Goal: Navigation & Orientation: Find specific page/section

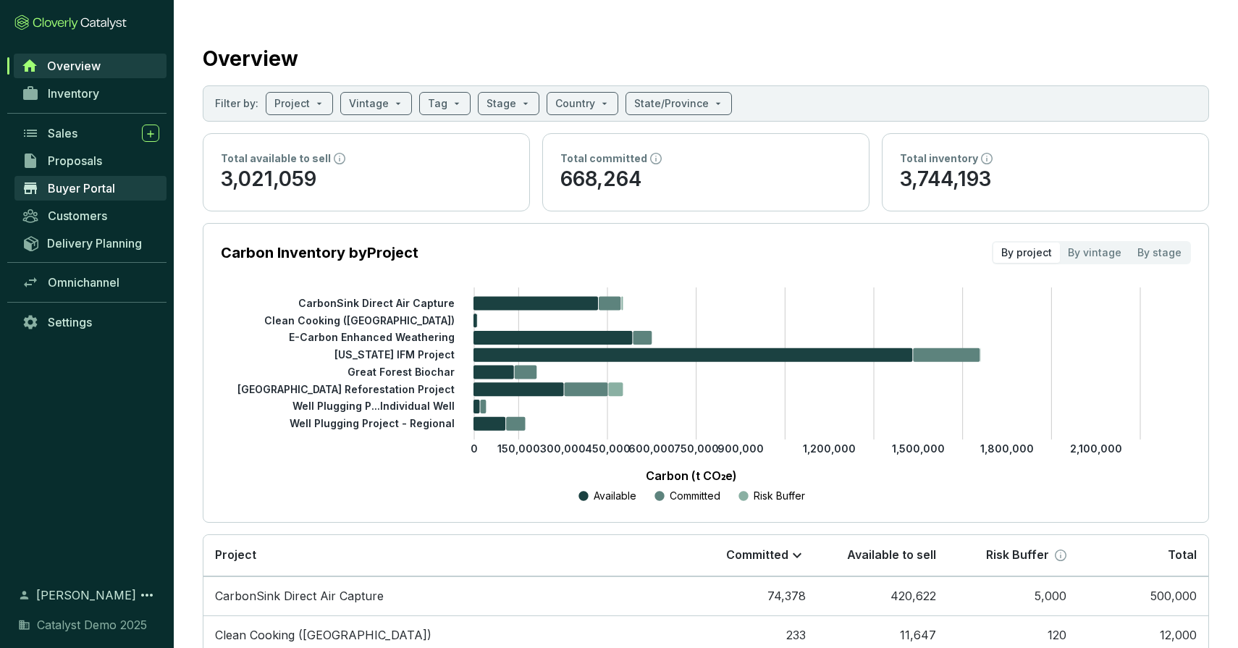
click at [75, 188] on span "Buyer Portal" at bounding box center [81, 188] width 67 height 14
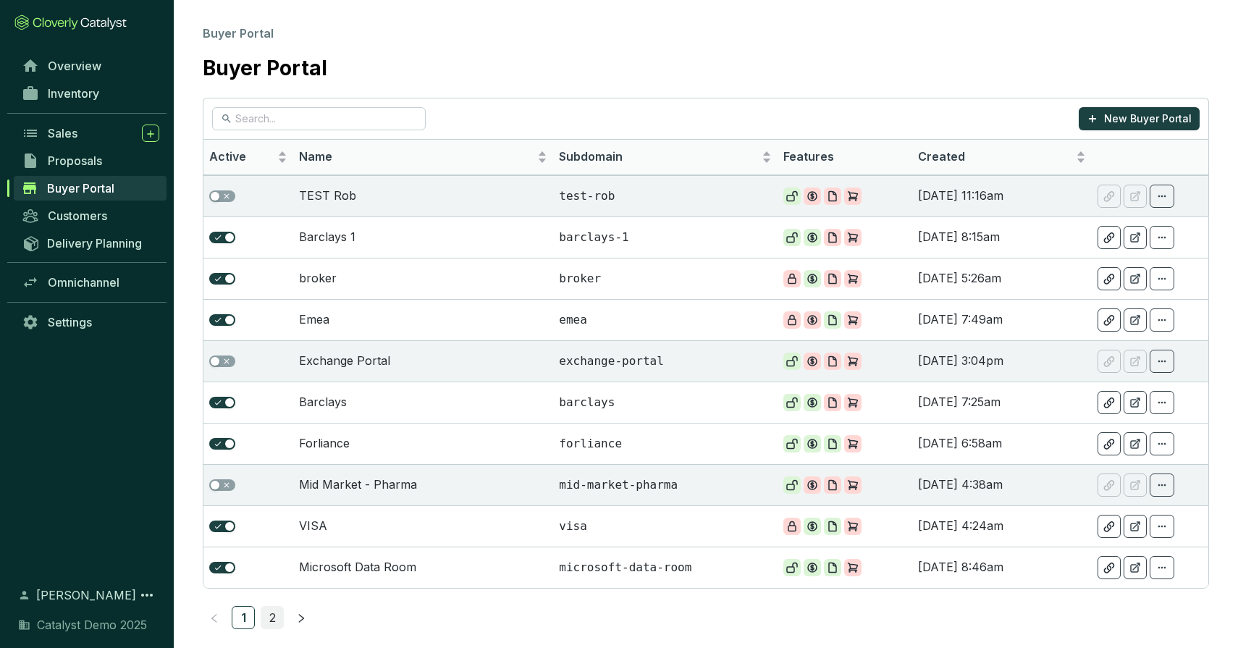
click at [269, 621] on link "2" at bounding box center [272, 618] width 22 height 22
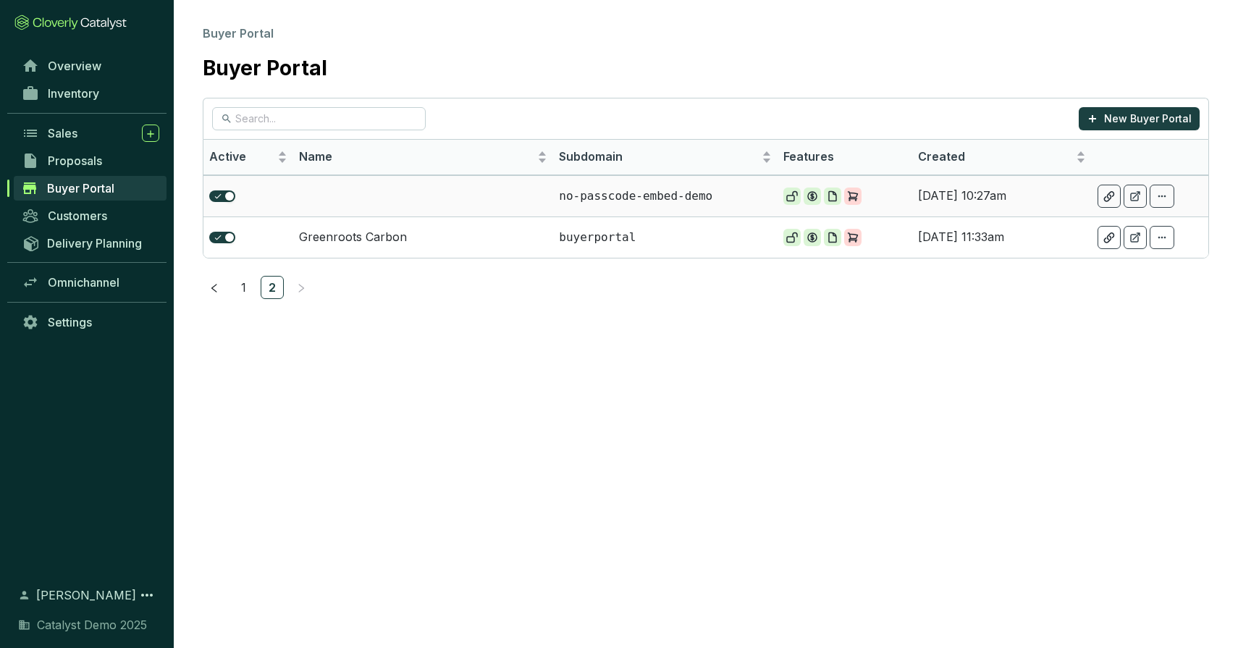
click at [478, 201] on td at bounding box center [423, 195] width 260 height 41
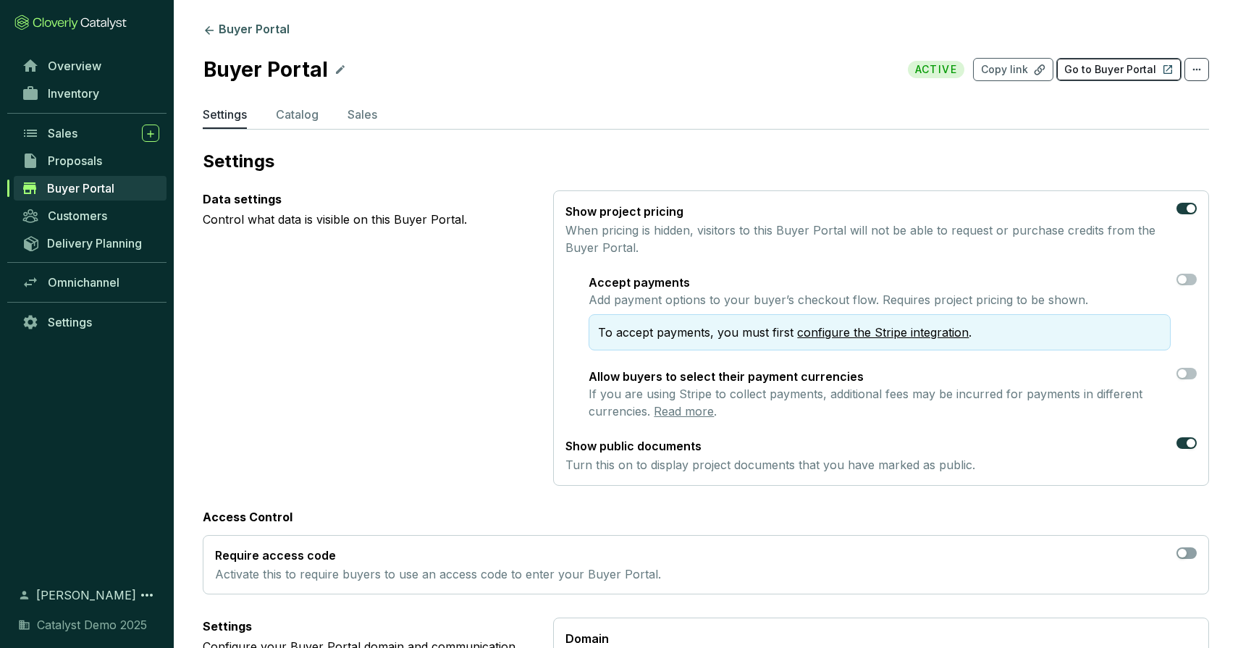
click at [1107, 62] on p "Go to Buyer Portal" at bounding box center [1111, 69] width 92 height 14
click at [77, 104] on link "Inventory" at bounding box center [90, 93] width 152 height 25
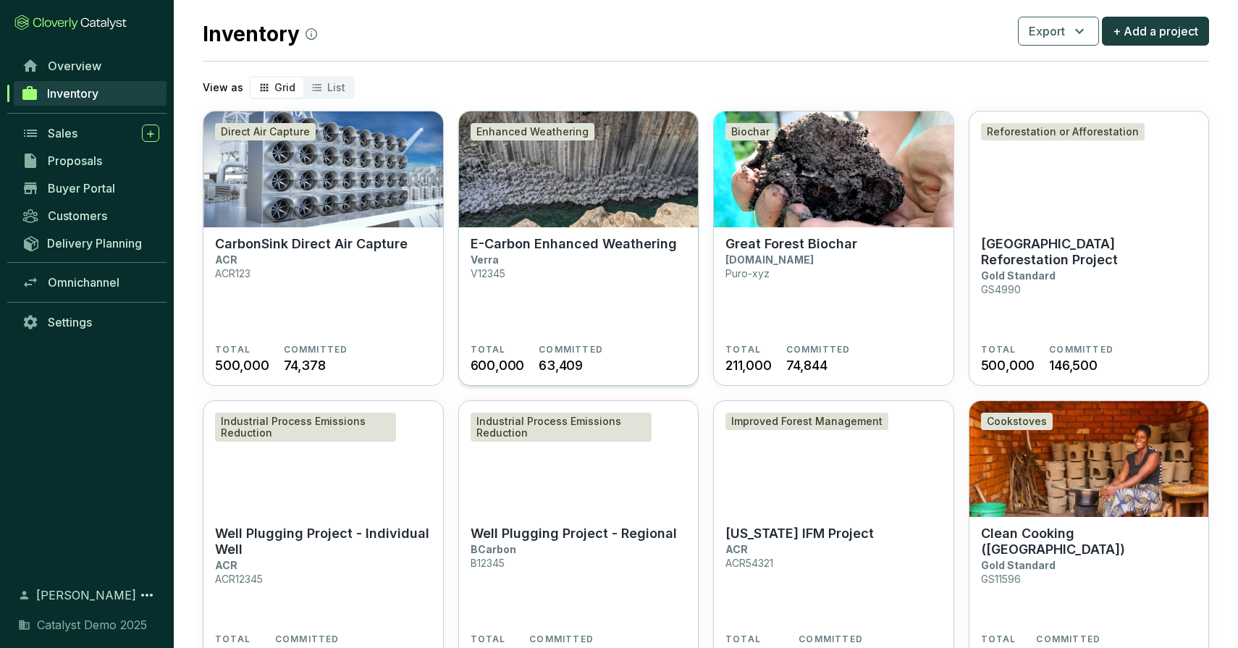
scroll to position [25, 0]
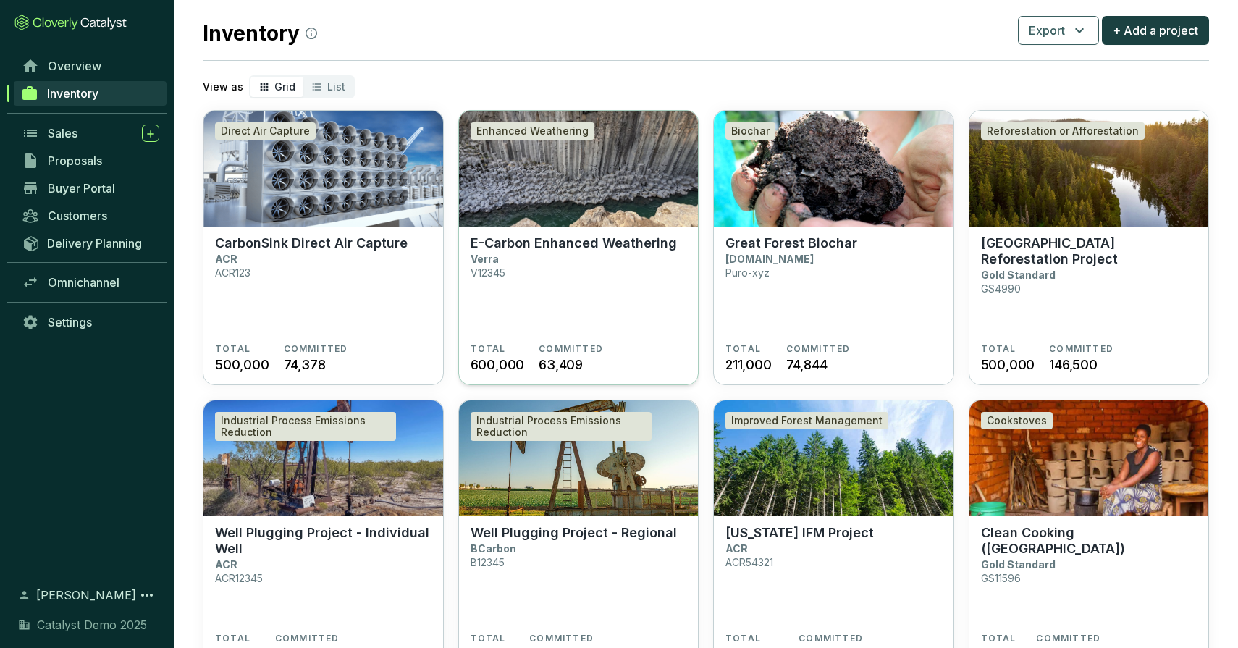
click at [594, 189] on img at bounding box center [579, 169] width 240 height 116
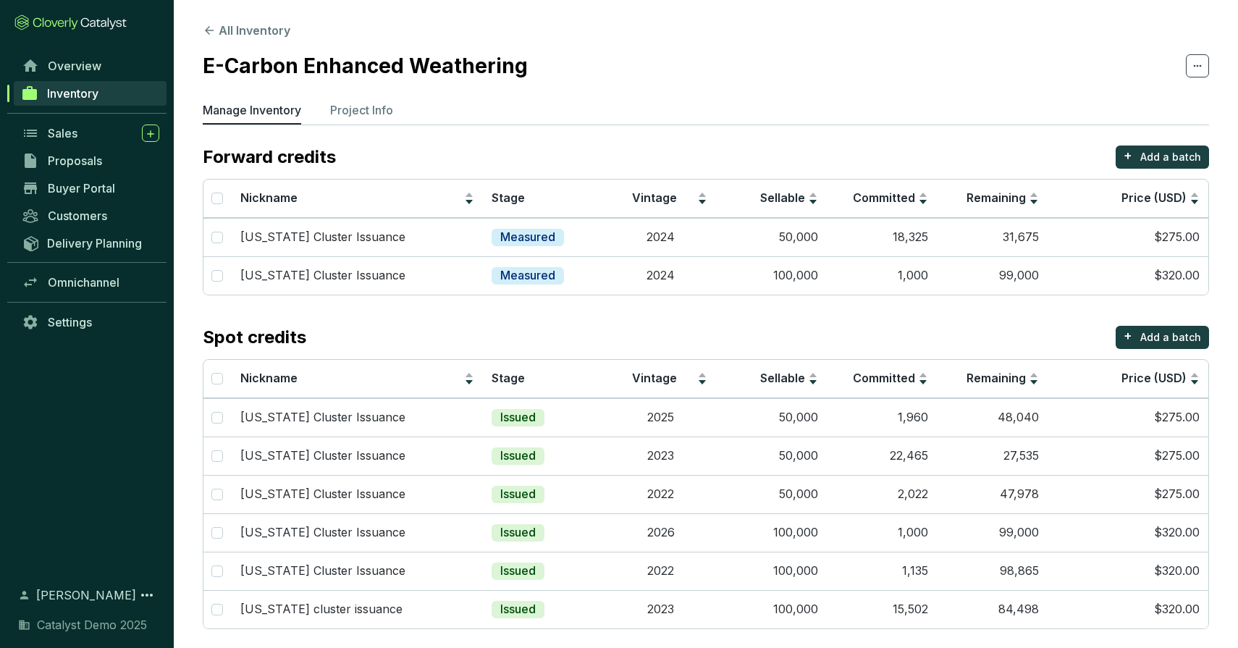
click at [357, 99] on section "All Inventory E-Carbon Enhanced Weathering Manage Inventory Project Info Forwar…" at bounding box center [706, 329] width 1065 height 658
click at [354, 115] on p "Project Info" at bounding box center [361, 109] width 63 height 17
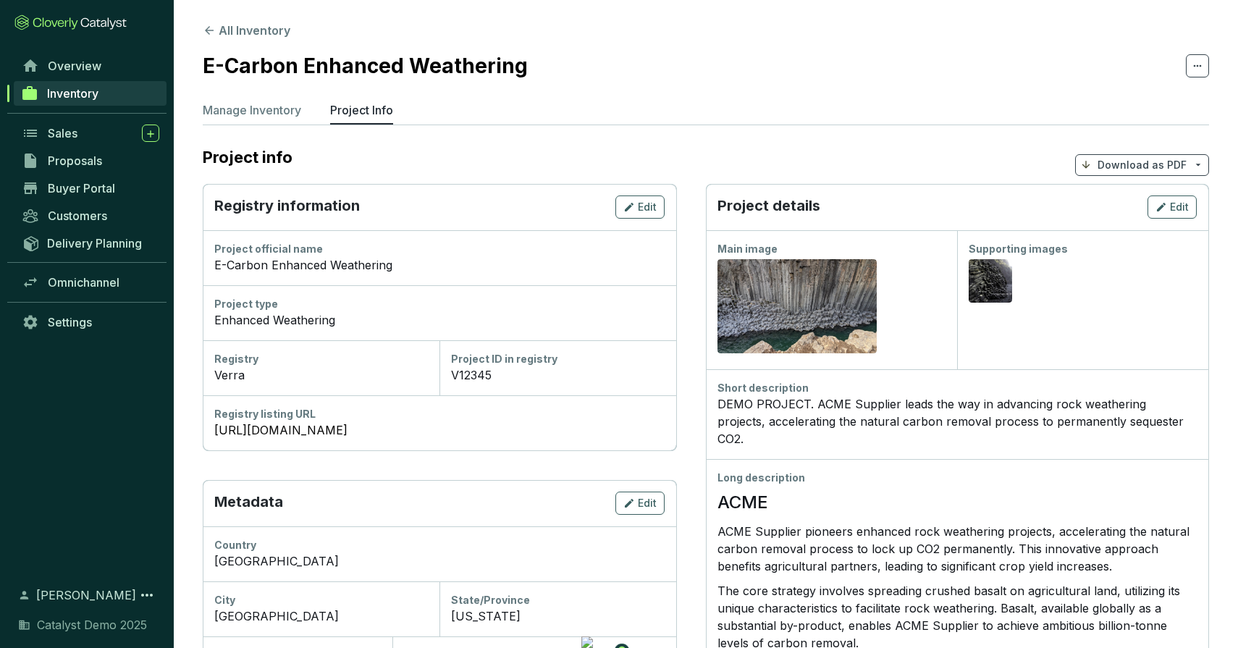
click at [1148, 161] on p "Download as PDF" at bounding box center [1142, 165] width 89 height 14
click at [1124, 202] on span "Show pricing" at bounding box center [1142, 199] width 66 height 12
click at [80, 162] on span "Proposals" at bounding box center [75, 161] width 54 height 14
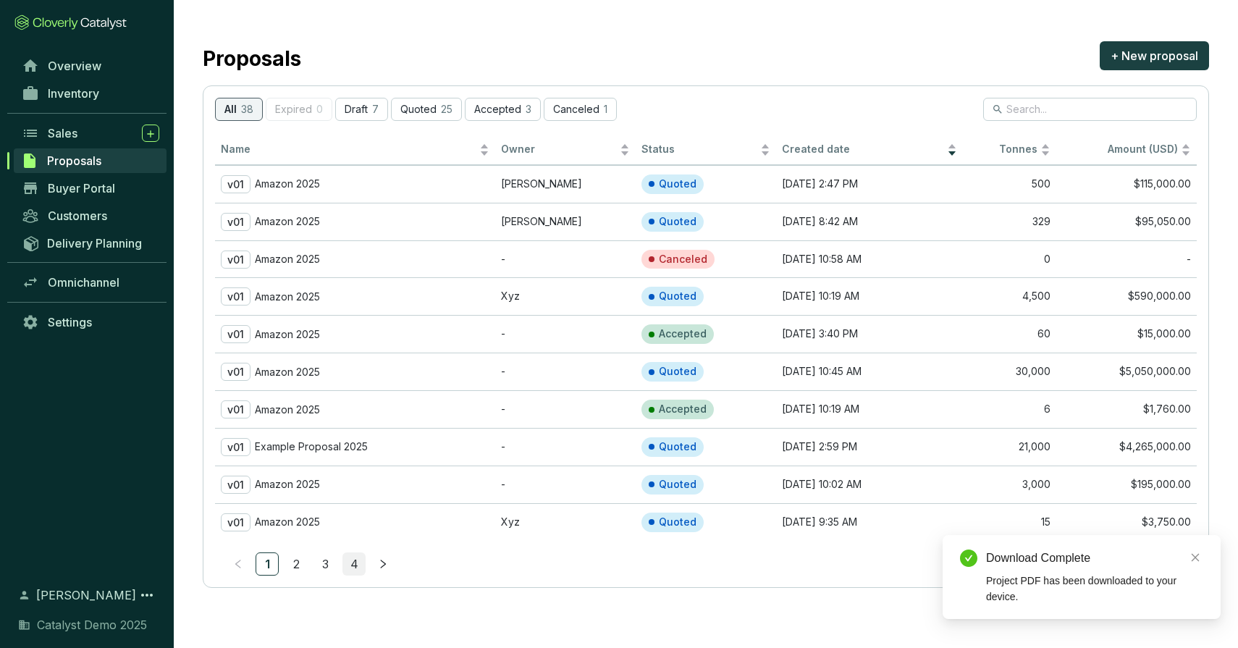
click at [353, 558] on link "4" at bounding box center [354, 564] width 22 height 22
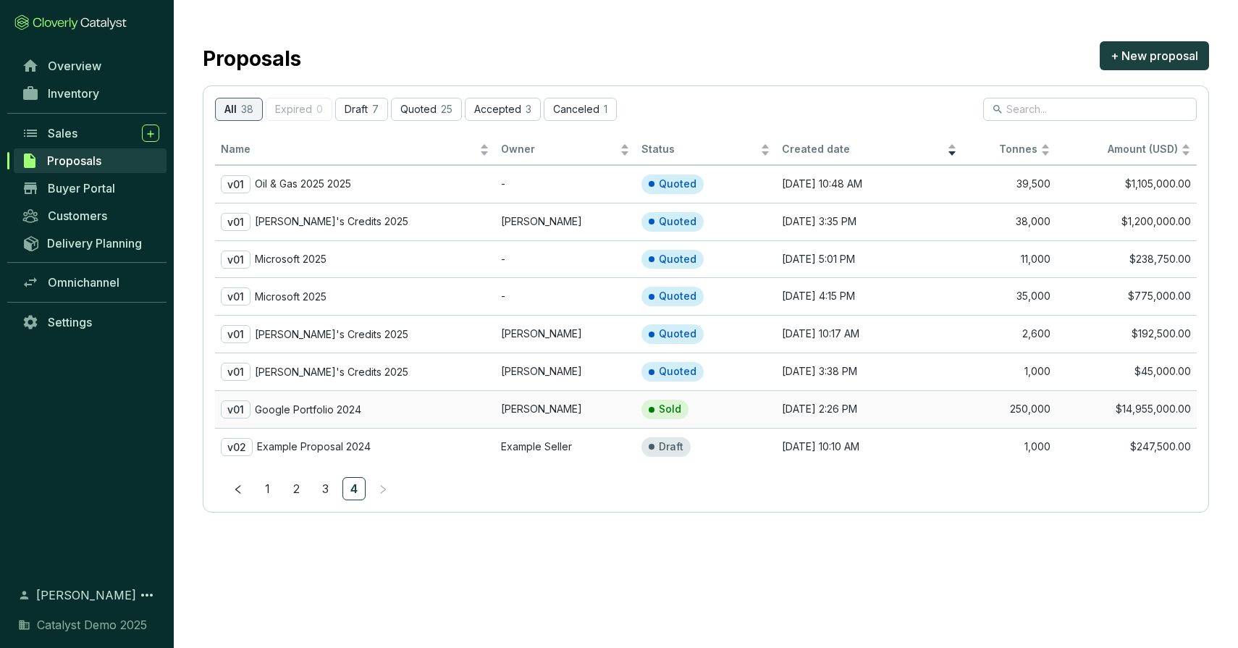
click at [329, 416] on div "v01 Google Portfolio 2024" at bounding box center [355, 409] width 269 height 18
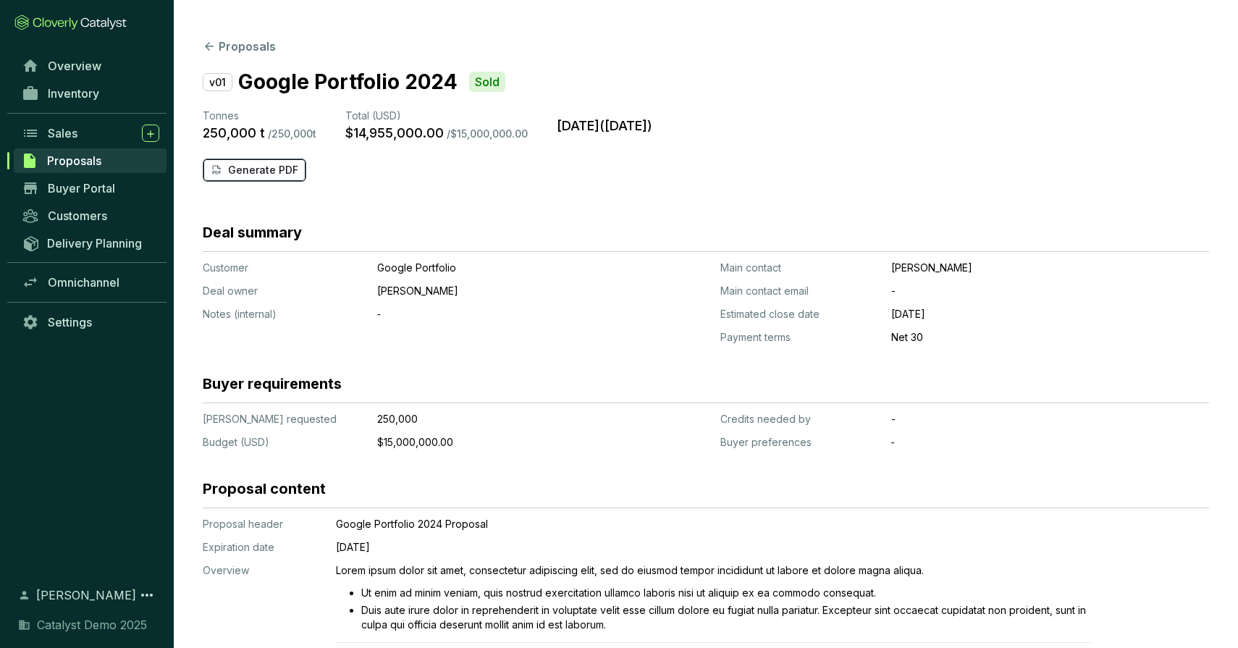
click at [288, 172] on p "Generate PDF" at bounding box center [263, 170] width 70 height 14
click at [77, 76] on link "Overview" at bounding box center [90, 66] width 152 height 25
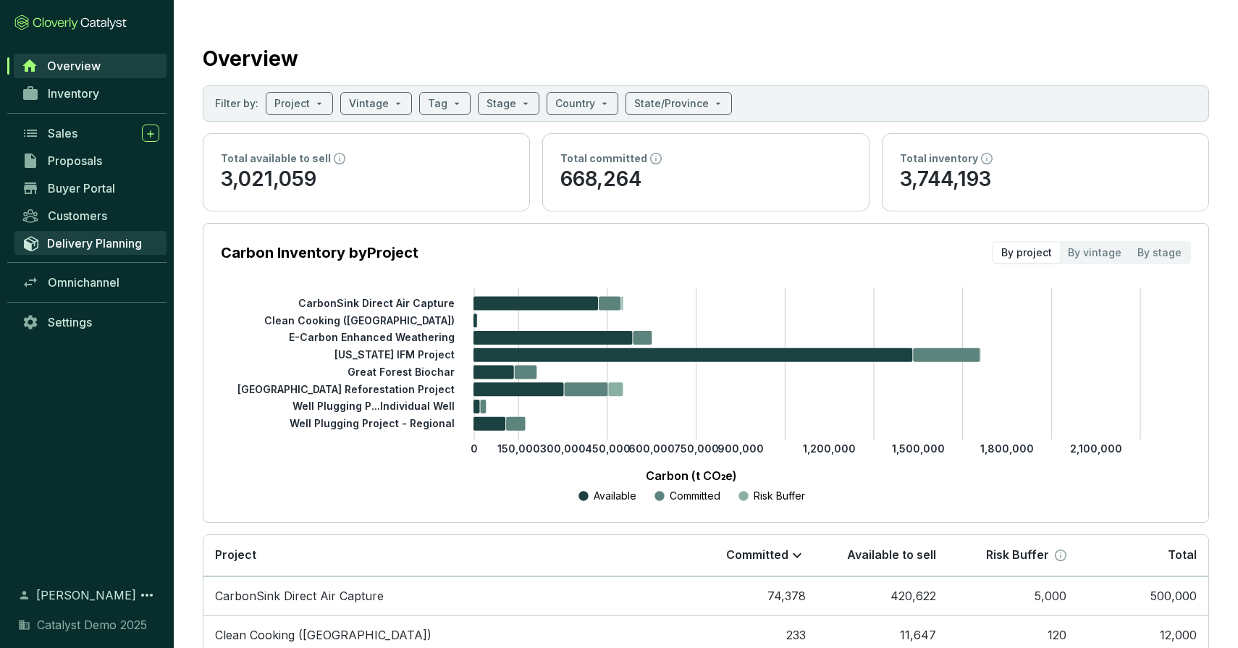
click at [85, 237] on span "Delivery Planning" at bounding box center [94, 243] width 95 height 14
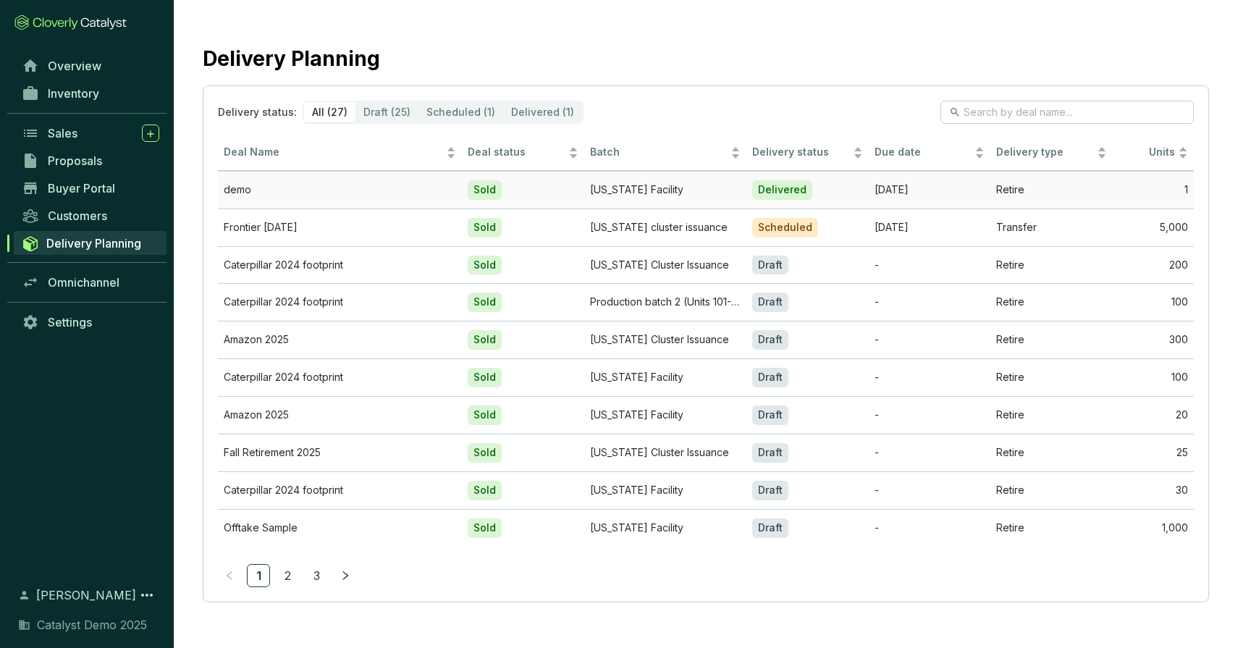
click at [542, 182] on td "Sold" at bounding box center [523, 190] width 122 height 38
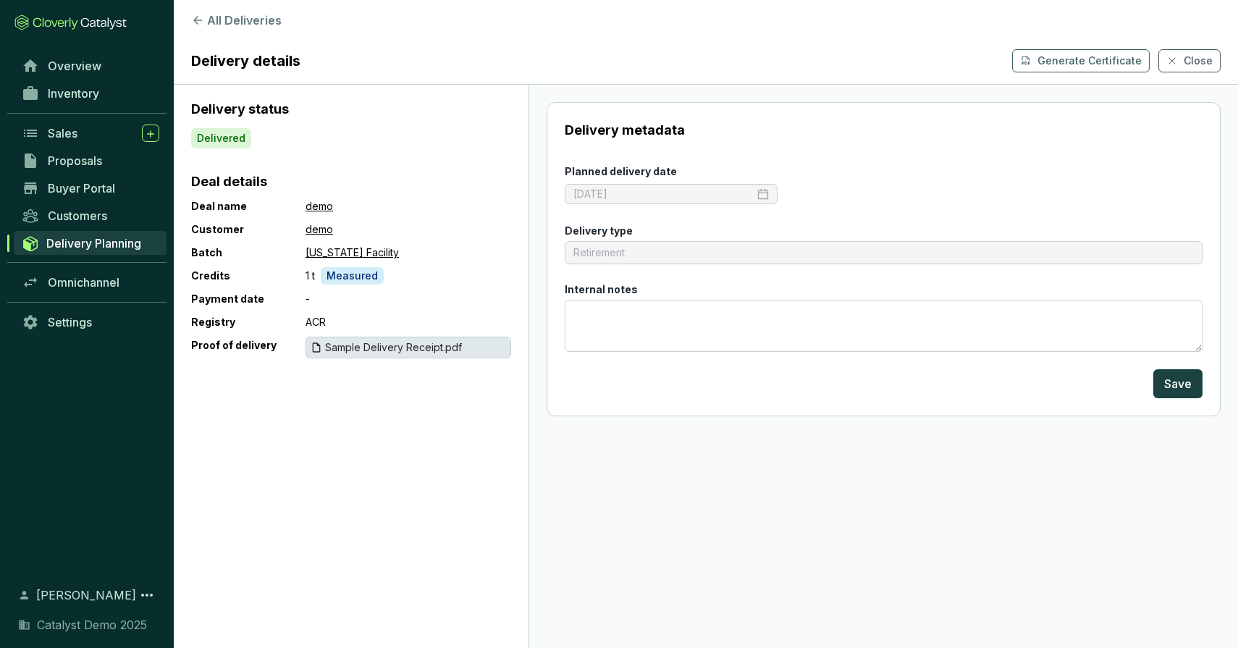
click at [389, 345] on span "Sample Delivery Receipt.pdf" at bounding box center [393, 347] width 137 height 14
click at [96, 244] on span "Delivery Planning" at bounding box center [93, 243] width 95 height 14
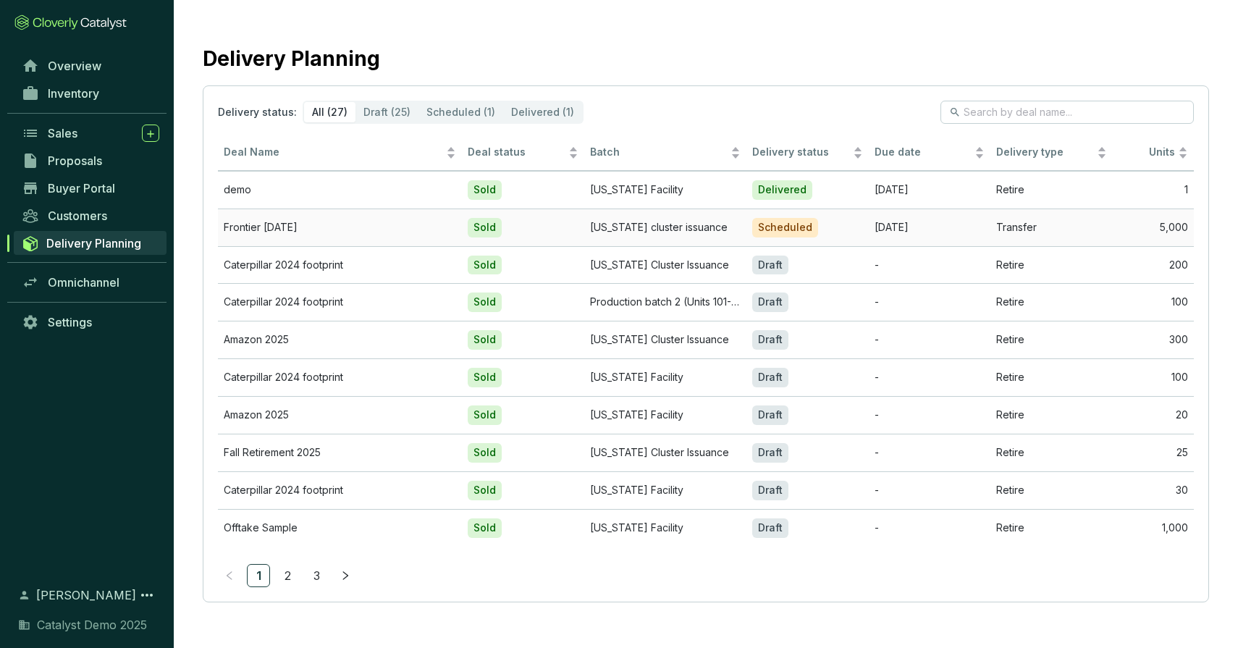
click at [520, 226] on td "Sold" at bounding box center [523, 228] width 122 height 38
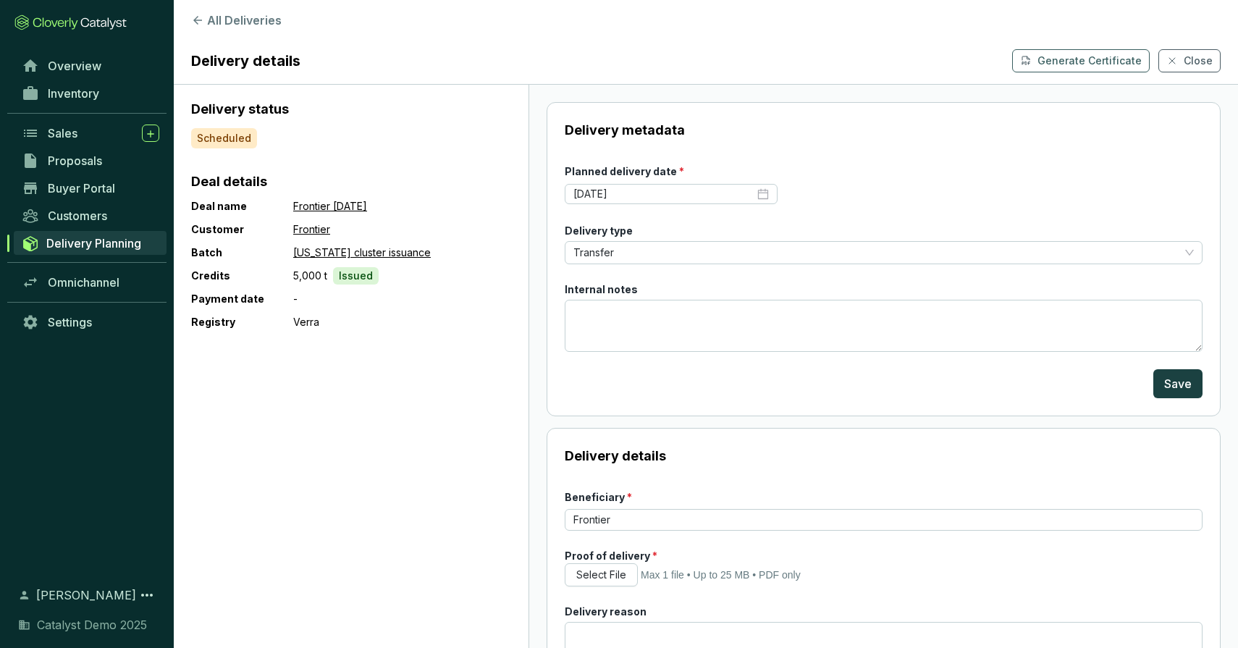
click at [63, 240] on span "Delivery Planning" at bounding box center [93, 243] width 95 height 14
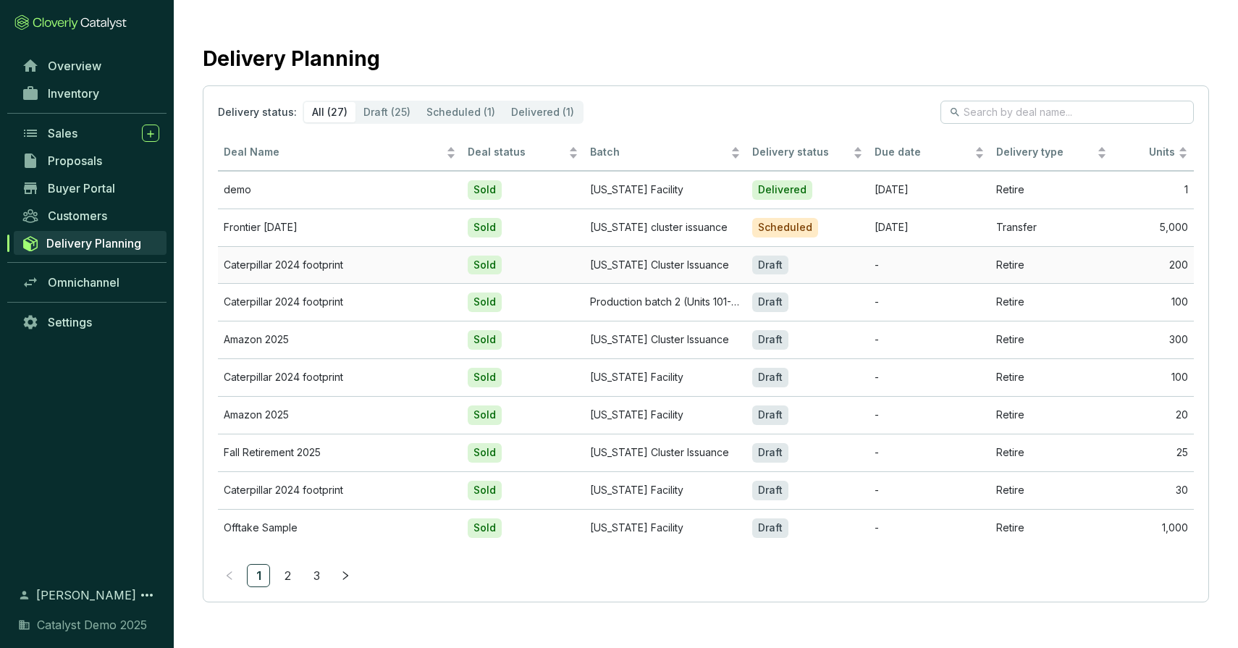
click at [659, 260] on td "South Carolina Cluster Issuance" at bounding box center [665, 265] width 163 height 38
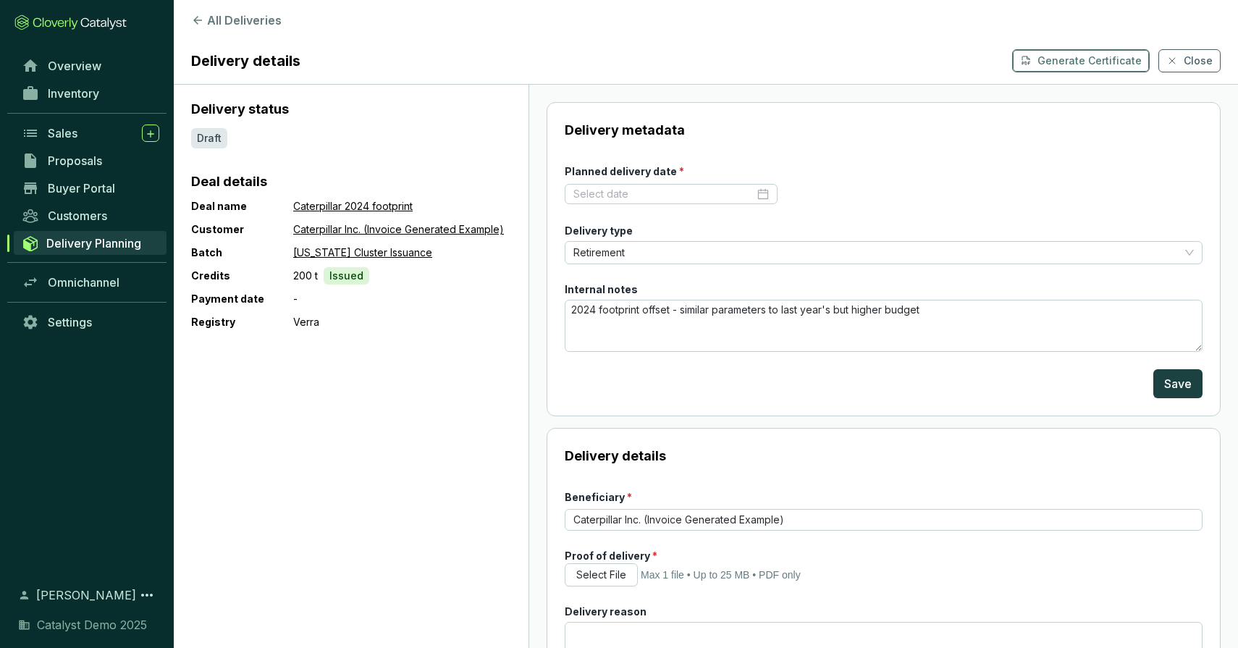
click at [1103, 62] on p "Generate Certificate" at bounding box center [1090, 61] width 104 height 14
click at [75, 73] on link "Overview" at bounding box center [90, 66] width 152 height 25
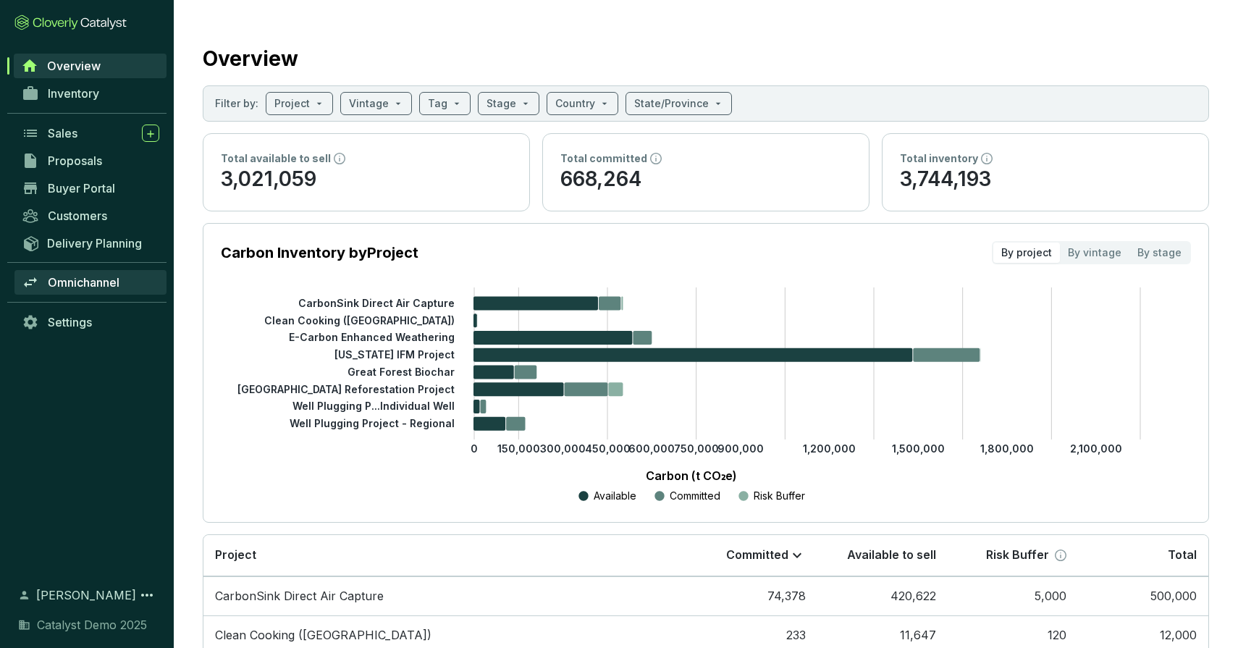
click at [91, 285] on span "Omnichannel" at bounding box center [84, 282] width 72 height 14
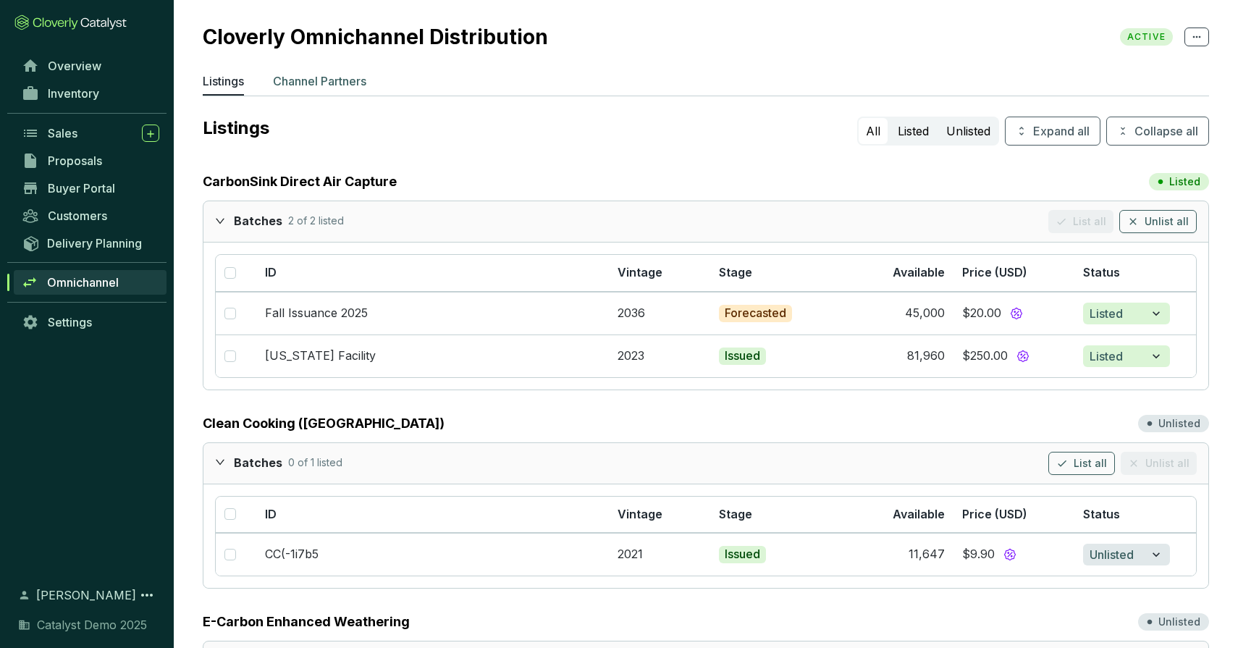
click at [303, 77] on p "Channel Partners" at bounding box center [319, 80] width 93 height 17
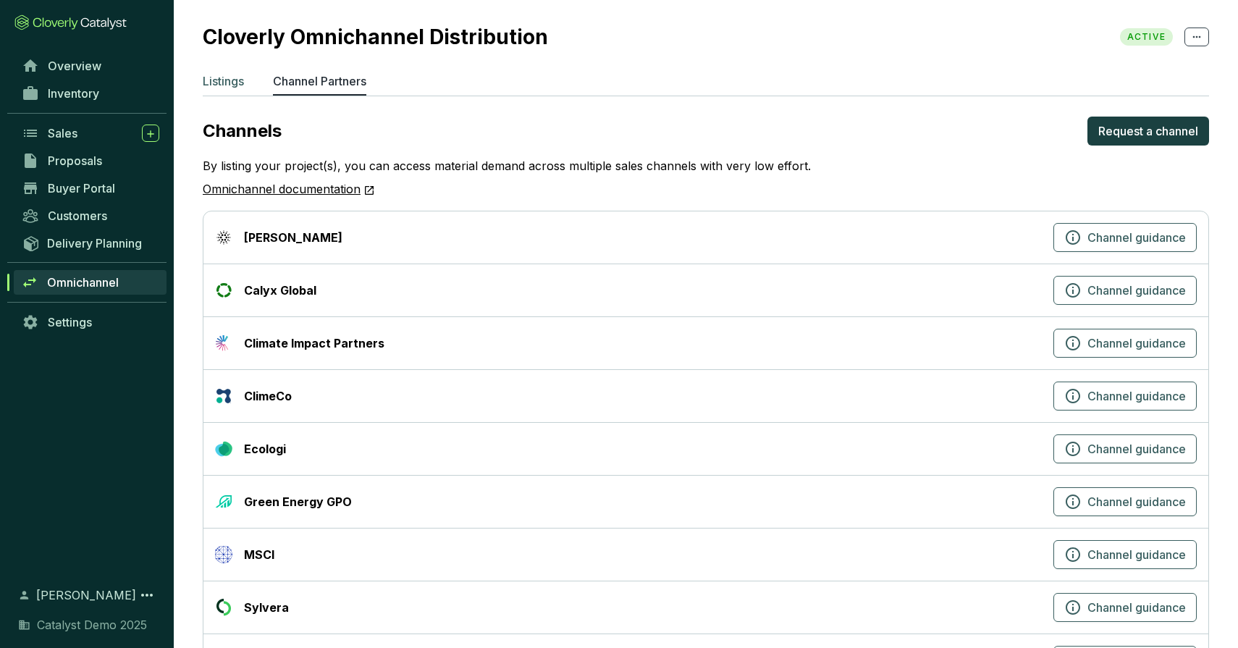
click at [238, 86] on p "Listings" at bounding box center [223, 80] width 41 height 17
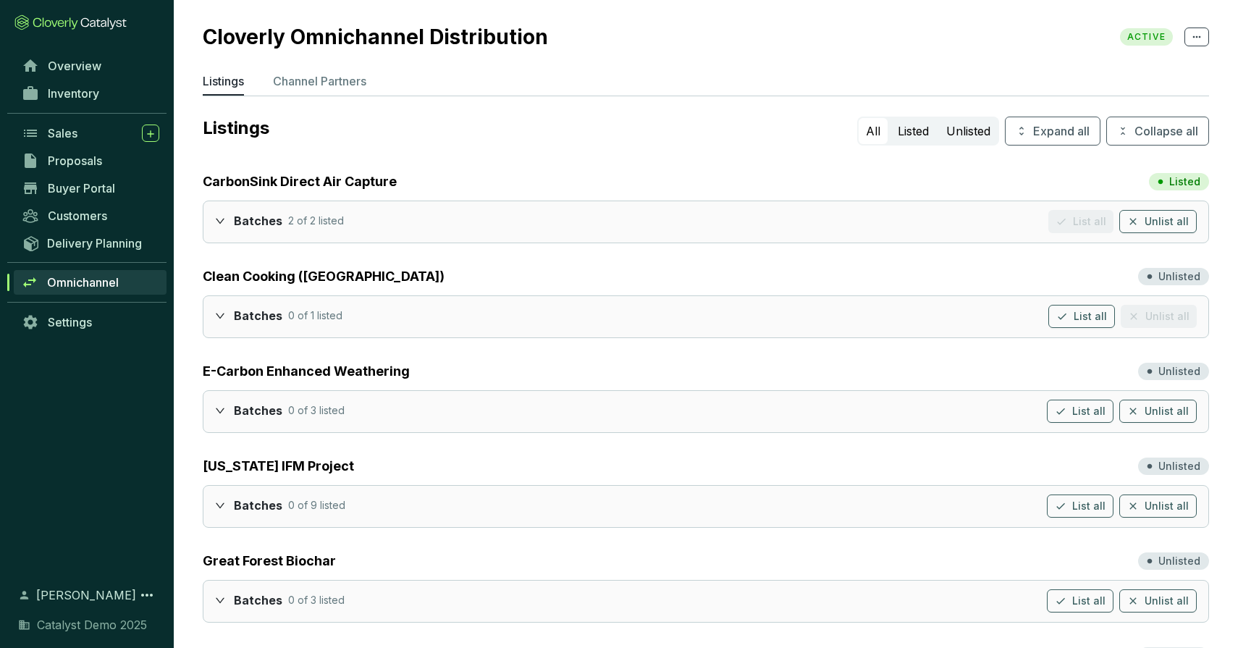
click at [77, 62] on span "Overview" at bounding box center [75, 66] width 54 height 14
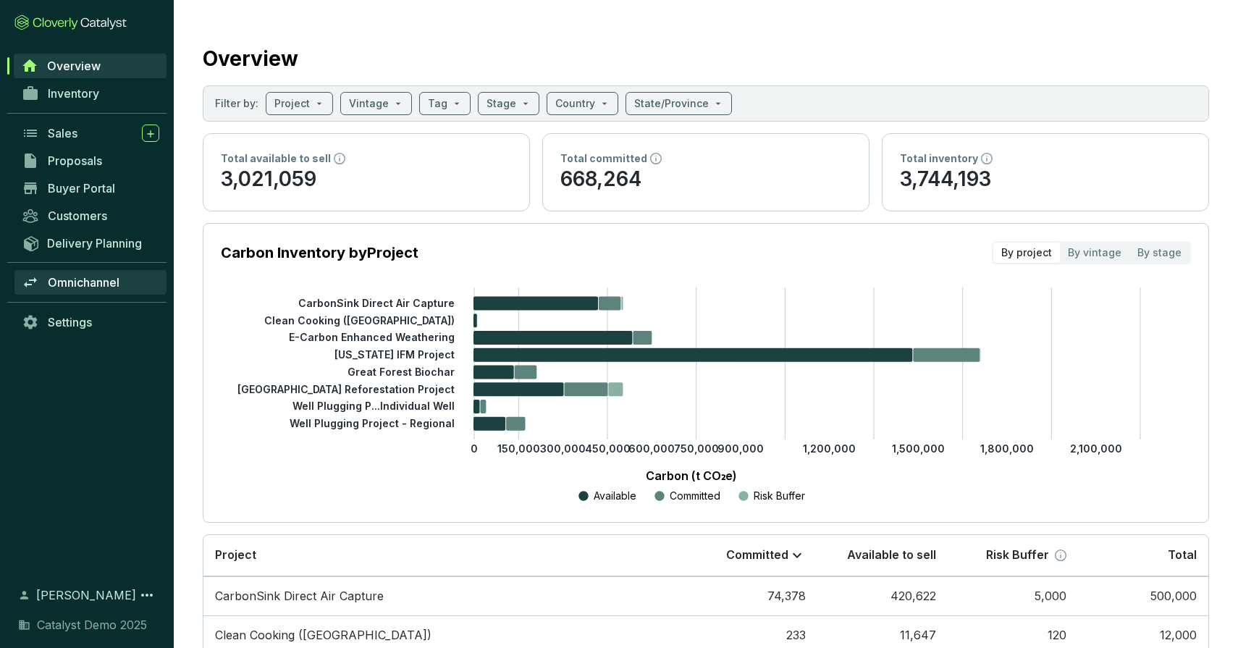
click at [77, 282] on span "Omnichannel" at bounding box center [84, 282] width 72 height 14
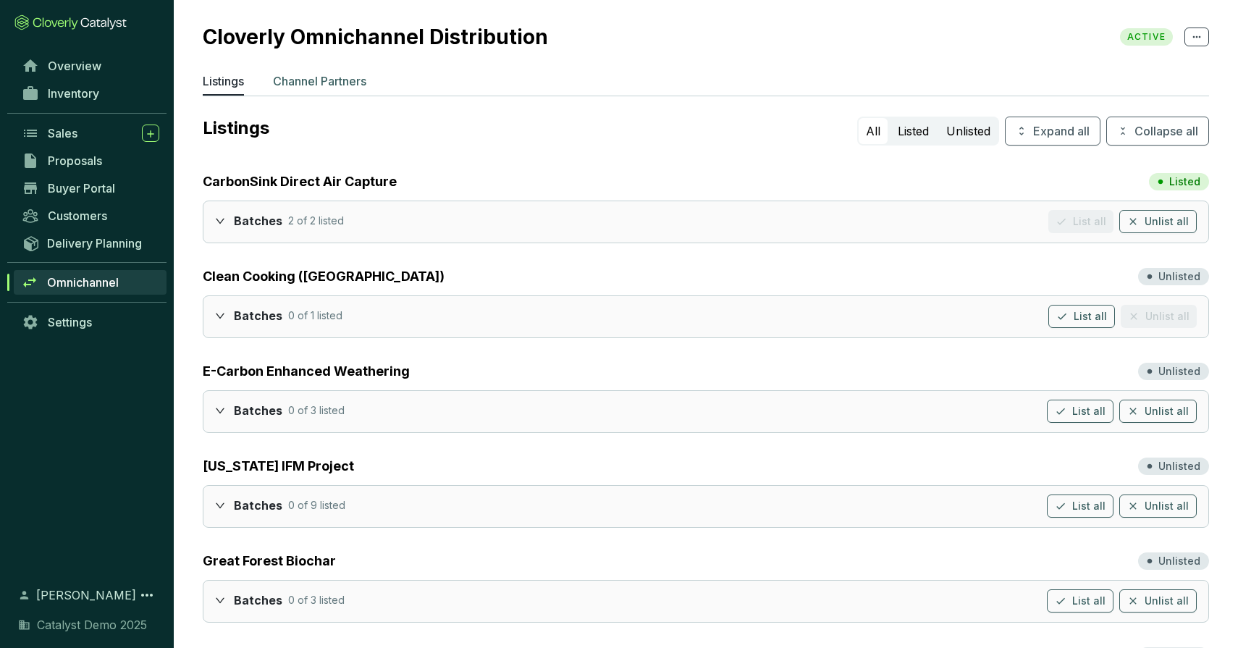
click at [311, 84] on p "Channel Partners" at bounding box center [319, 80] width 93 height 17
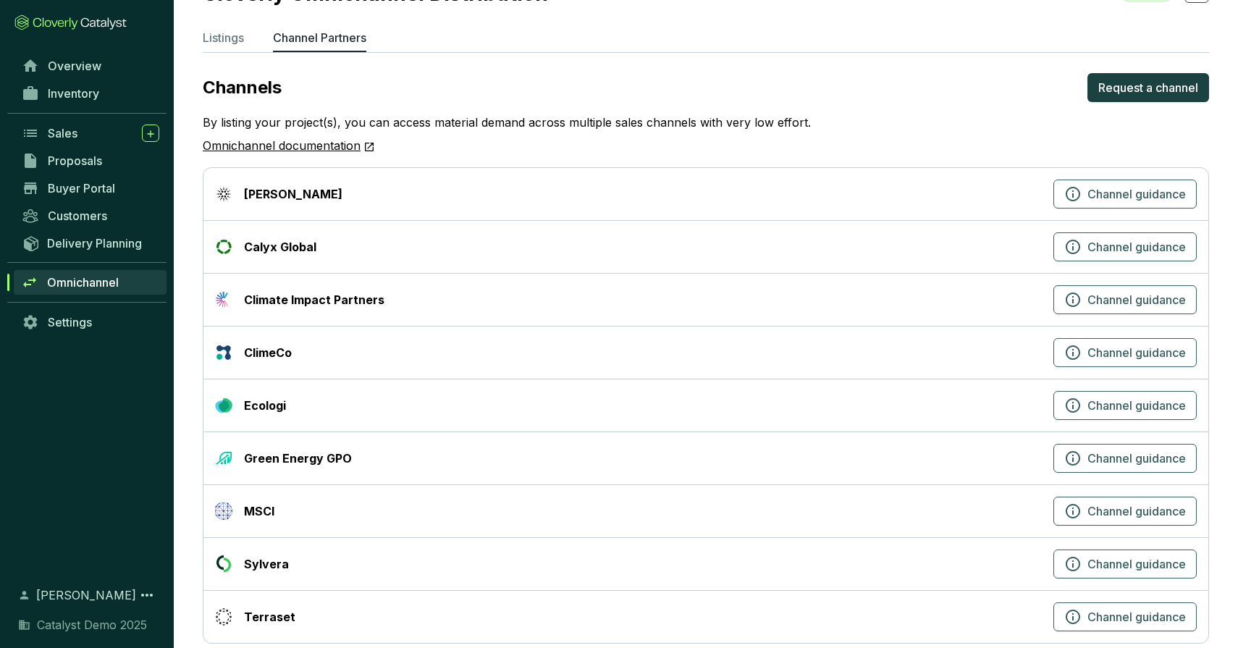
scroll to position [45, 0]
